Goal: Transaction & Acquisition: Subscribe to service/newsletter

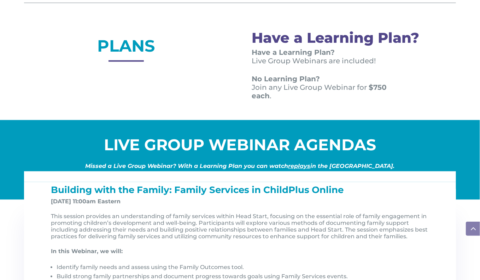
scroll to position [594, 0]
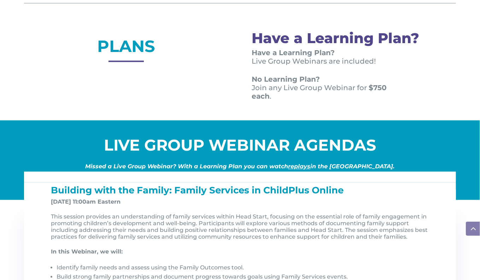
click at [304, 167] on link "replays" at bounding box center [300, 166] width 22 height 7
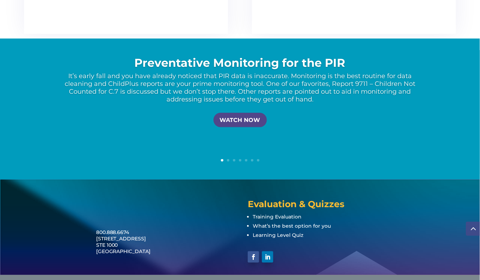
scroll to position [1458, 0]
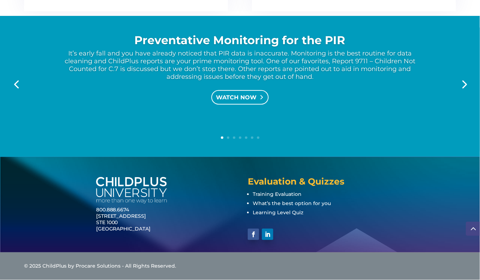
click at [233, 96] on link "WATCH NOW" at bounding box center [240, 97] width 57 height 15
